Goal: Task Accomplishment & Management: Use online tool/utility

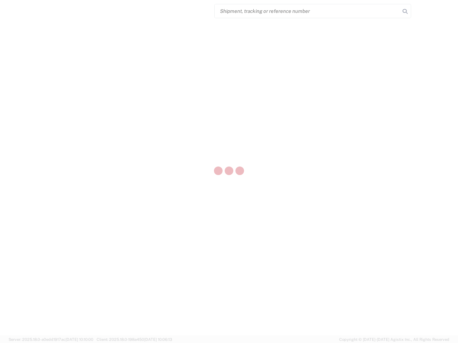
select select "US"
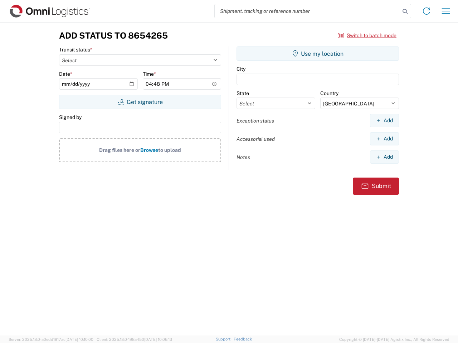
click at [307, 11] on input "search" at bounding box center [307, 11] width 185 height 14
click at [405, 11] on icon at bounding box center [405, 11] width 10 height 10
click at [426, 11] on icon at bounding box center [426, 10] width 11 height 11
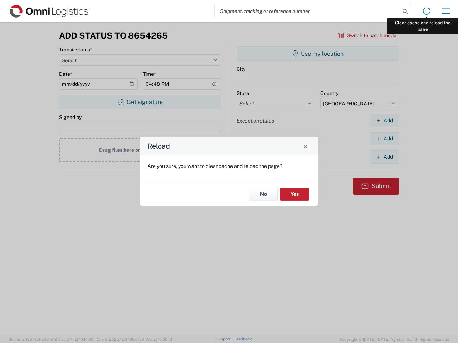
click at [446, 11] on div "Reload Are you sure, you want to clear cache and reload the page? No Yes" at bounding box center [229, 171] width 458 height 343
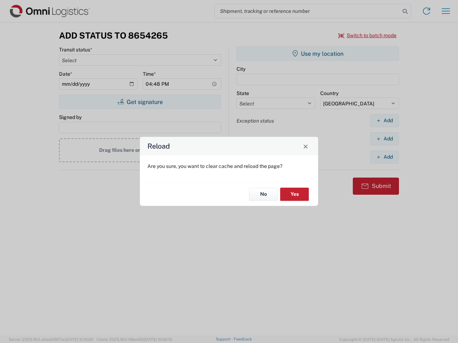
click at [367, 35] on div "Reload Are you sure, you want to clear cache and reload the page? No Yes" at bounding box center [229, 171] width 458 height 343
click at [140, 102] on div "Reload Are you sure, you want to clear cache and reload the page? No Yes" at bounding box center [229, 171] width 458 height 343
click at [318, 54] on div "Reload Are you sure, you want to clear cache and reload the page? No Yes" at bounding box center [229, 171] width 458 height 343
click at [384, 121] on div "Reload Are you sure, you want to clear cache and reload the page? No Yes" at bounding box center [229, 171] width 458 height 343
click at [384, 139] on div "Reload Are you sure, you want to clear cache and reload the page? No Yes" at bounding box center [229, 171] width 458 height 343
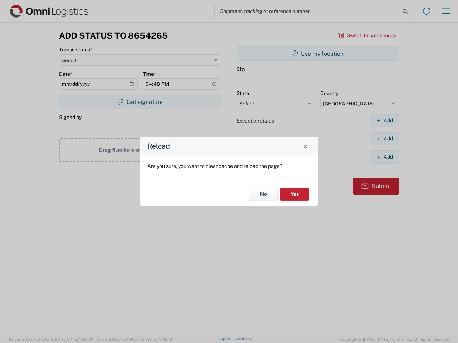
click at [384, 157] on div "Reload Are you sure, you want to clear cache and reload the page? No Yes" at bounding box center [229, 171] width 458 height 343
